Goal: Check status

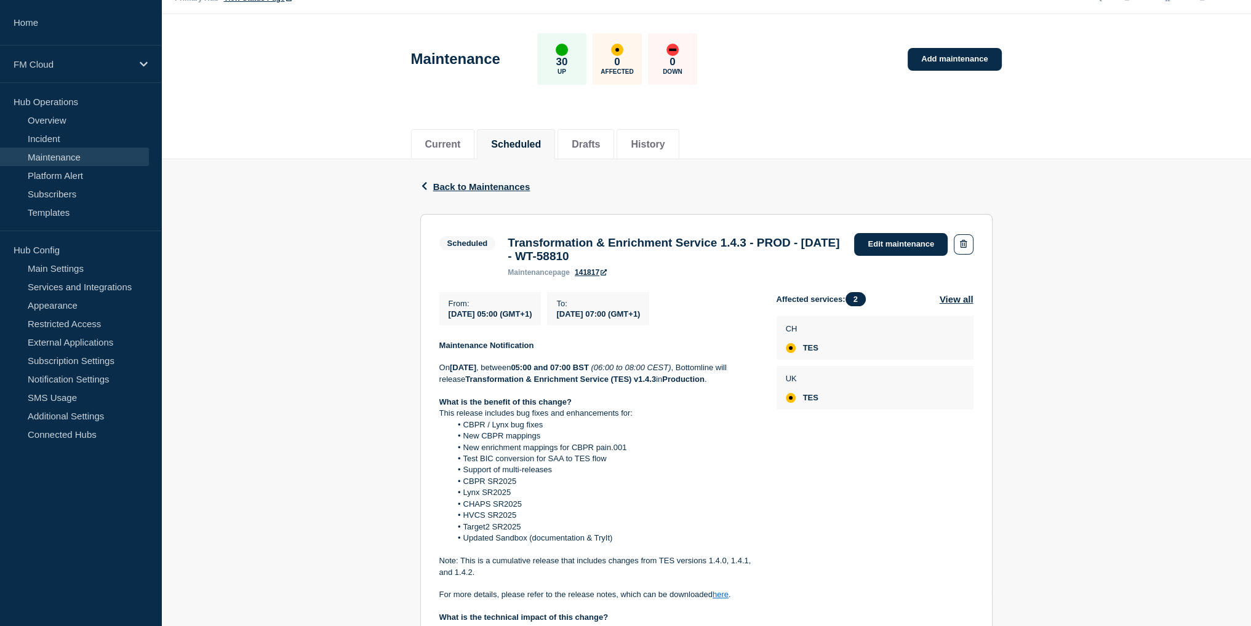
scroll to position [62, 0]
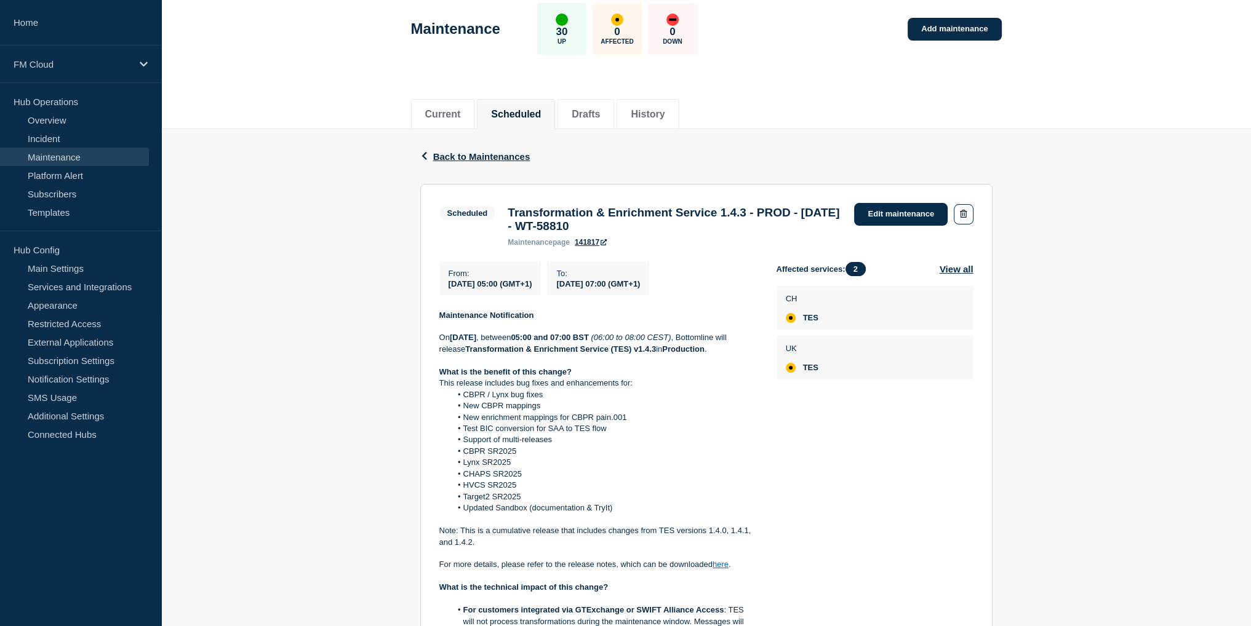
drag, startPoint x: 322, startPoint y: 246, endPoint x: 304, endPoint y: 242, distance: 19.0
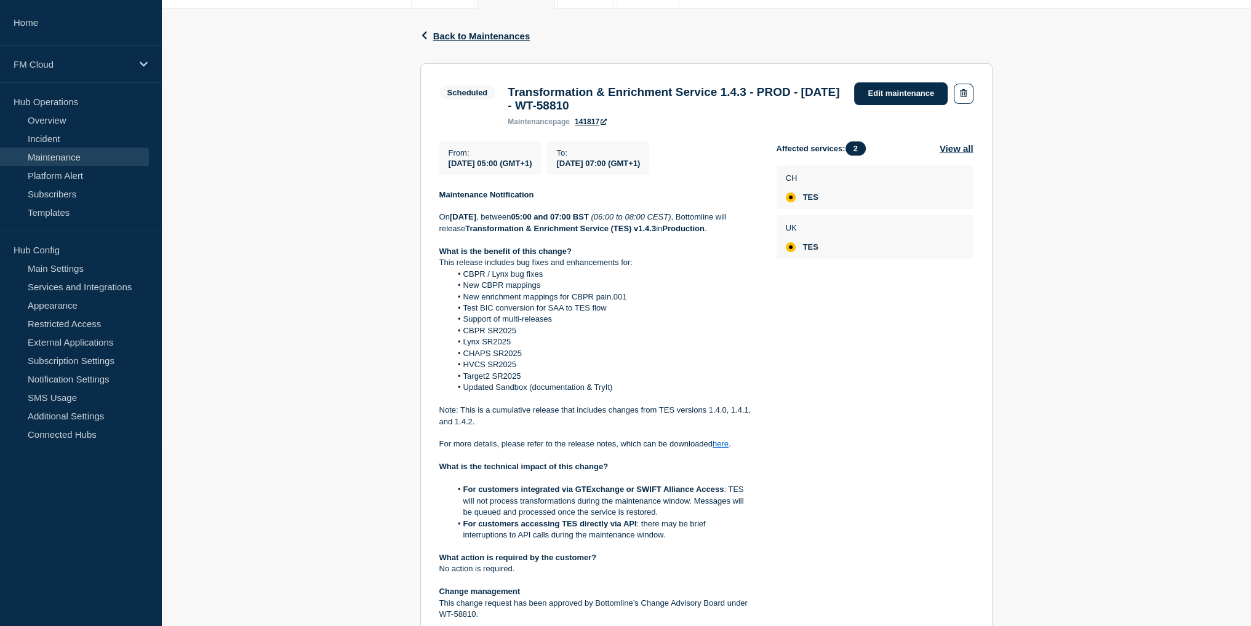
scroll to position [185, 0]
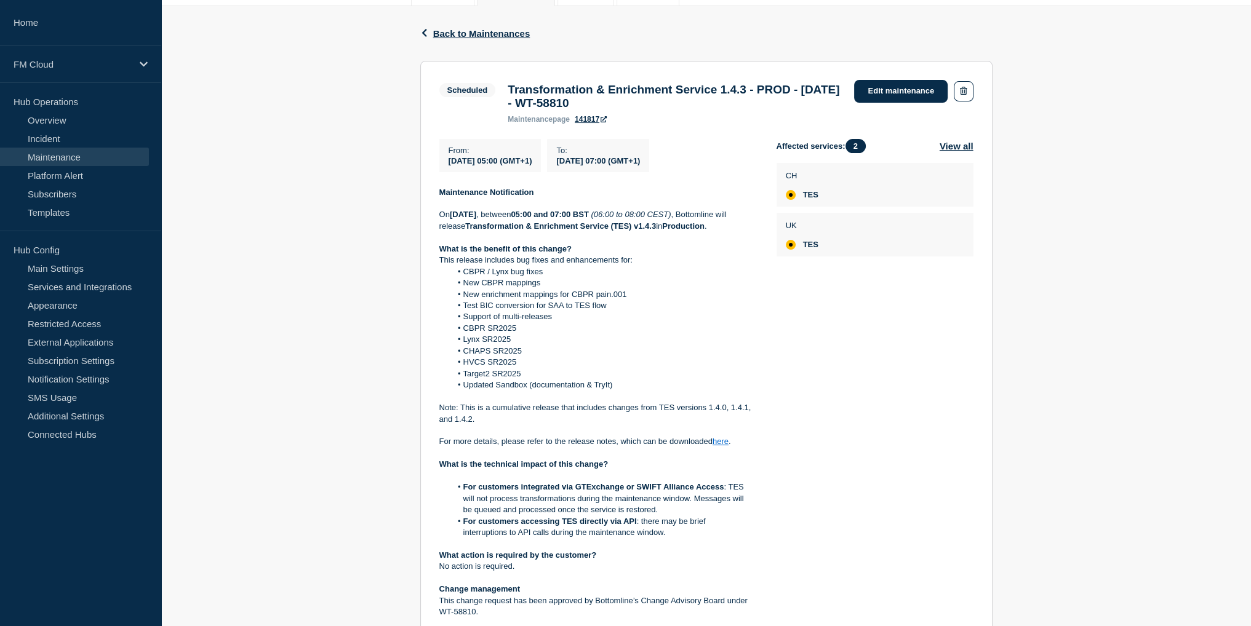
drag, startPoint x: 299, startPoint y: 259, endPoint x: 291, endPoint y: 249, distance: 12.7
click at [291, 249] on div "Back Back to Maintenances Scheduled Transformation & Enrichment Service 1.4.3 -…" at bounding box center [706, 520] width 1090 height 1029
drag, startPoint x: 291, startPoint y: 249, endPoint x: 283, endPoint y: 244, distance: 9.4
click at [283, 244] on div "Back Back to Maintenances Scheduled Transformation & Enrichment Service 1.4.3 -…" at bounding box center [706, 520] width 1090 height 1029
drag, startPoint x: 293, startPoint y: 178, endPoint x: 287, endPoint y: 173, distance: 7.9
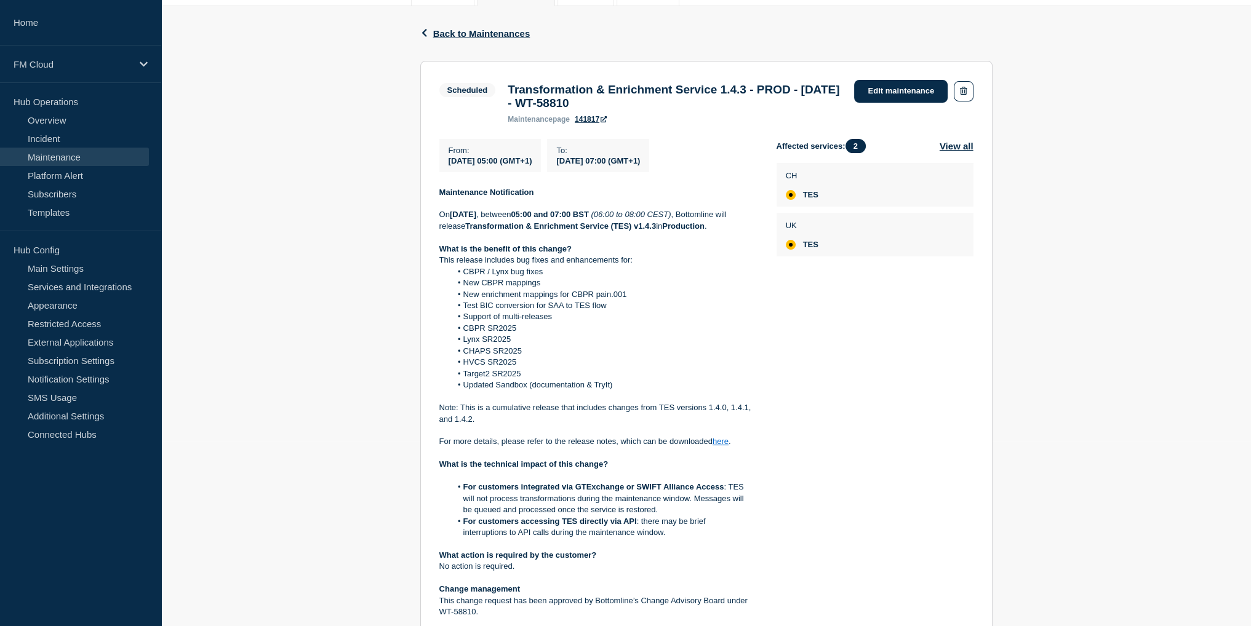
click at [287, 173] on div "Back Back to Maintenances Scheduled Transformation & Enrichment Service 1.4.3 -…" at bounding box center [706, 520] width 1090 height 1029
click at [283, 173] on div "Back Back to Maintenances Scheduled Transformation & Enrichment Service 1.4.3 -…" at bounding box center [706, 520] width 1090 height 1029
drag, startPoint x: 277, startPoint y: 191, endPoint x: 273, endPoint y: 183, distance: 8.8
click at [273, 183] on div "Back Back to Maintenances Scheduled Transformation & Enrichment Service 1.4.3 -…" at bounding box center [706, 520] width 1090 height 1029
drag, startPoint x: 332, startPoint y: 222, endPoint x: 319, endPoint y: 212, distance: 16.4
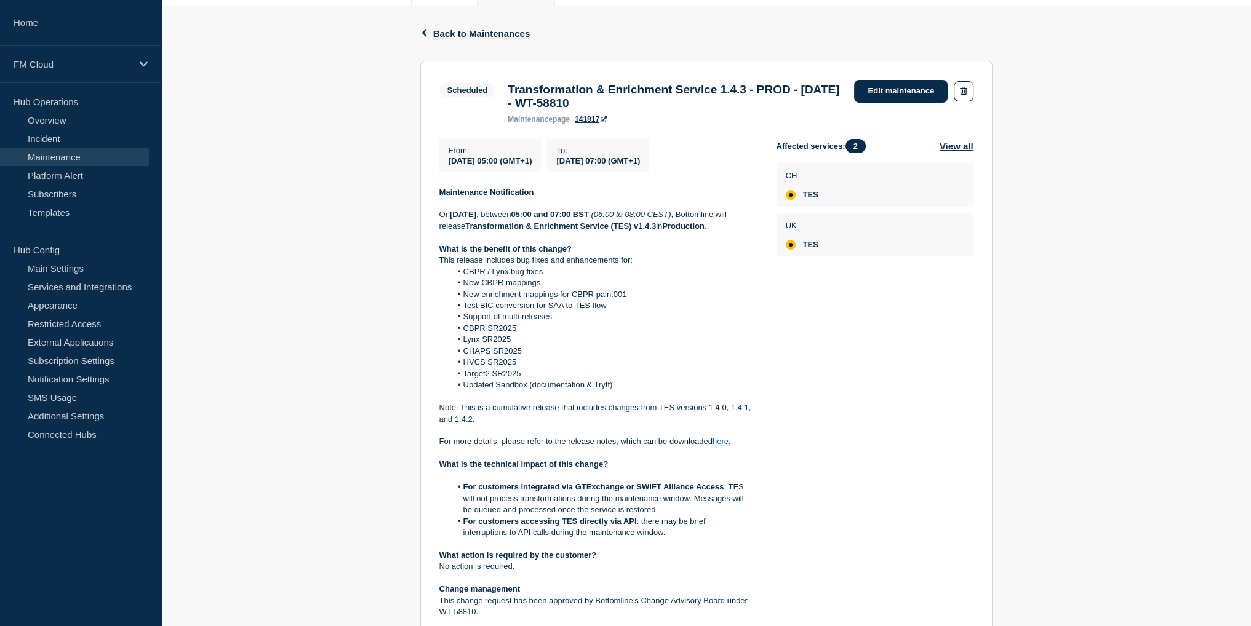
click at [319, 212] on div "Back Back to Maintenances Scheduled Transformation & Enrichment Service 1.4.3 -…" at bounding box center [706, 520] width 1090 height 1029
